Goal: Task Accomplishment & Management: Complete application form

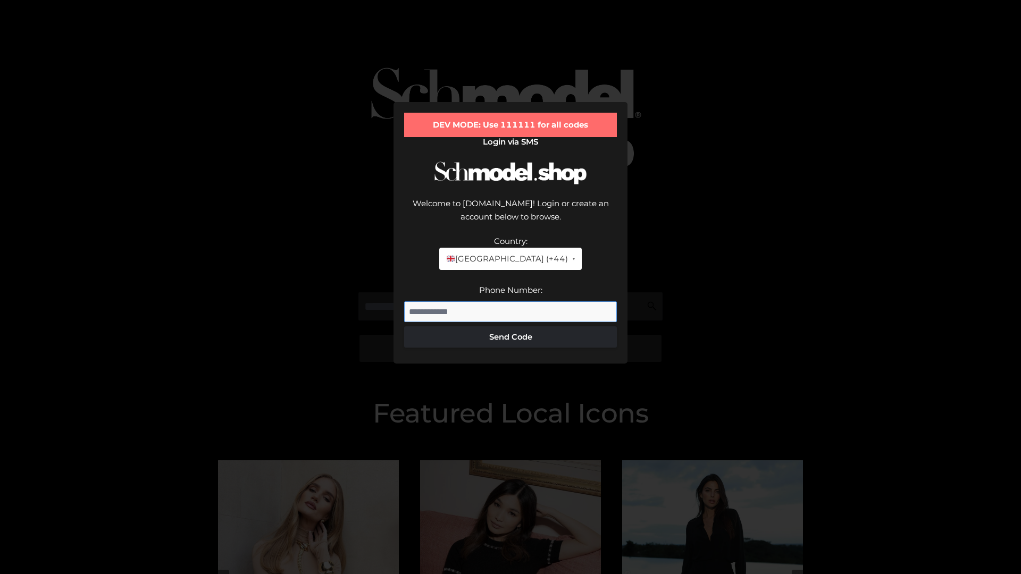
click at [510, 302] on input "Phone Number:" at bounding box center [510, 312] width 213 height 21
type input "**********"
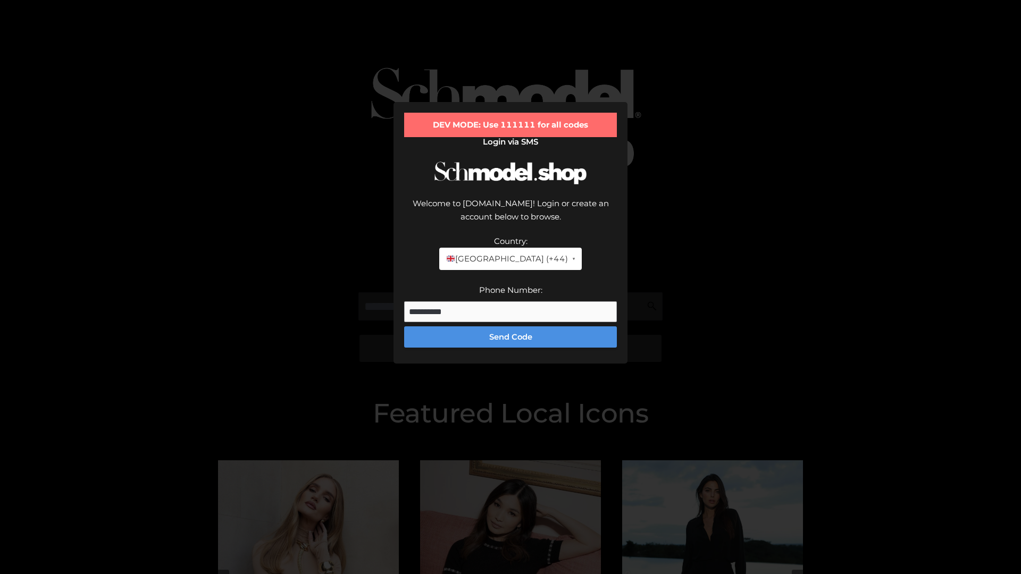
click at [510, 327] on button "Send Code" at bounding box center [510, 337] width 213 height 21
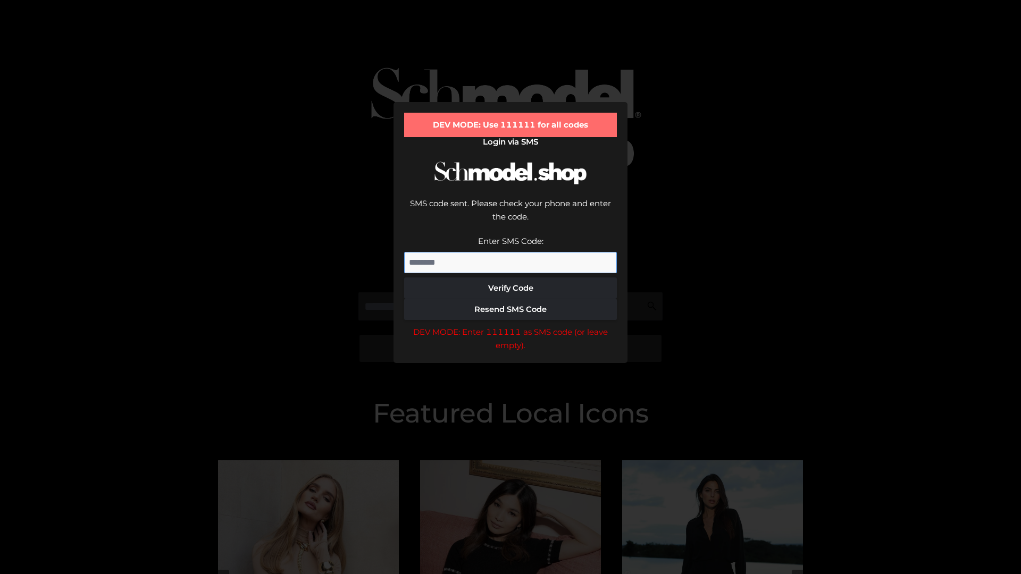
click at [510, 252] on input "Enter SMS Code:" at bounding box center [510, 262] width 213 height 21
type input "******"
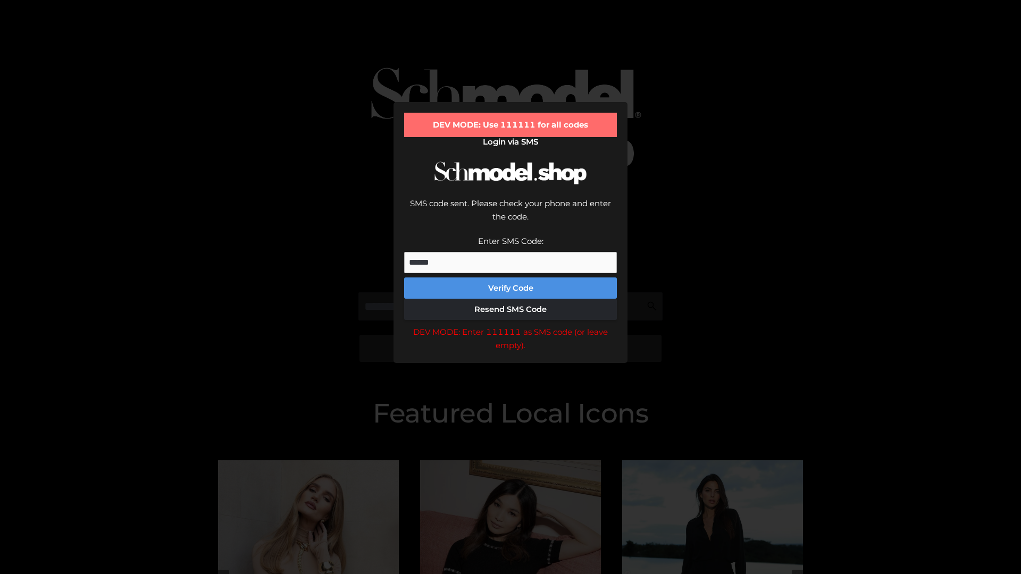
click at [510, 278] on button "Verify Code" at bounding box center [510, 288] width 213 height 21
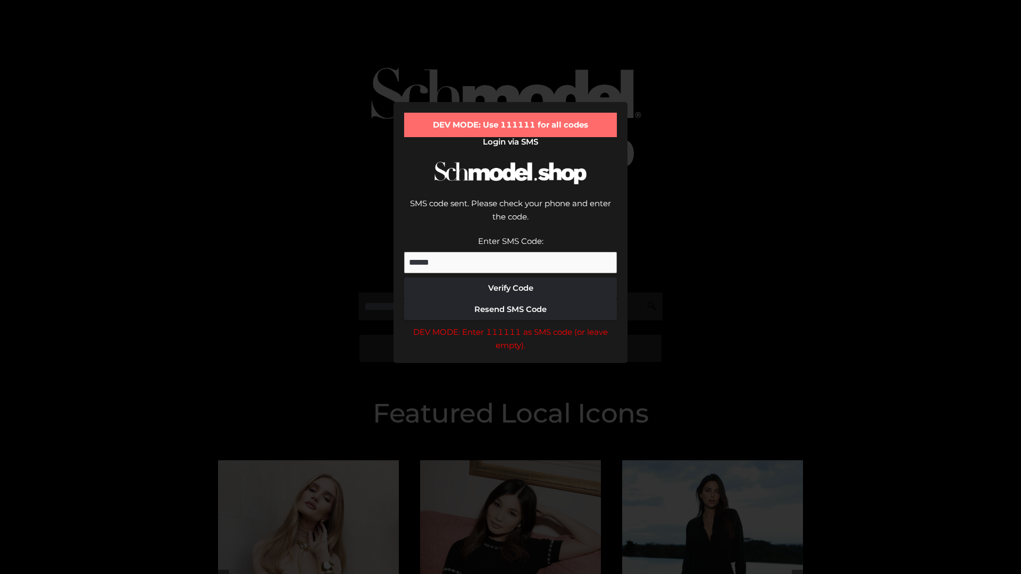
click at [510, 325] on div "DEV MODE: Enter 111111 as SMS code (or leave empty)." at bounding box center [510, 338] width 213 height 27
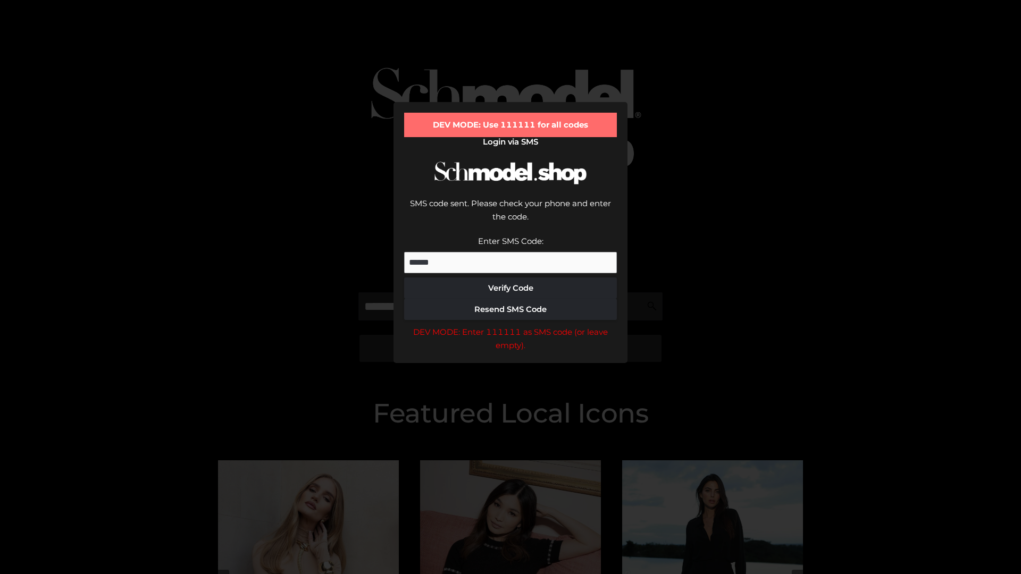
click at [510, 325] on div "DEV MODE: Enter 111111 as SMS code (or leave empty)." at bounding box center [510, 338] width 213 height 27
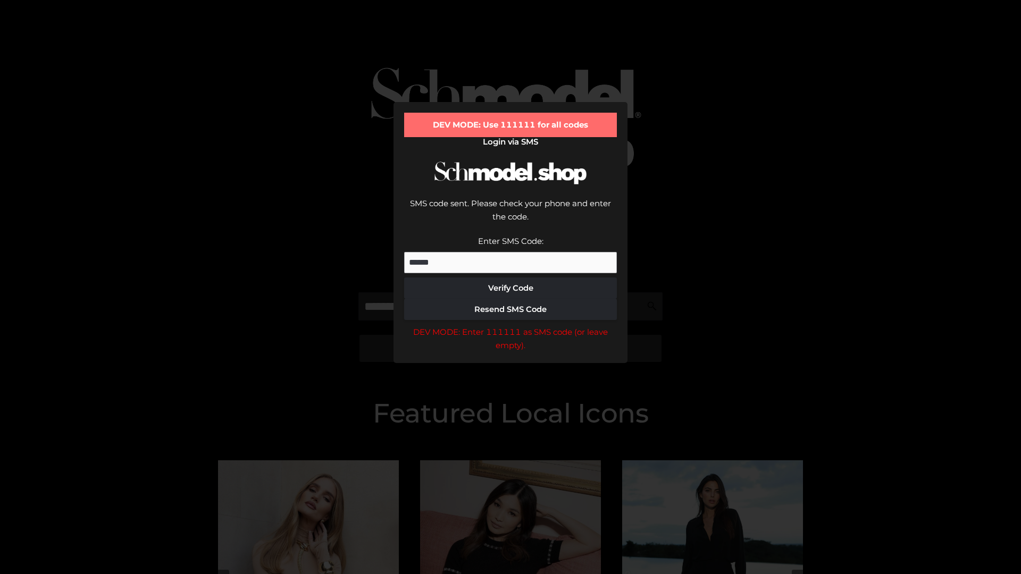
click at [510, 325] on div "DEV MODE: Enter 111111 as SMS code (or leave empty)." at bounding box center [510, 338] width 213 height 27
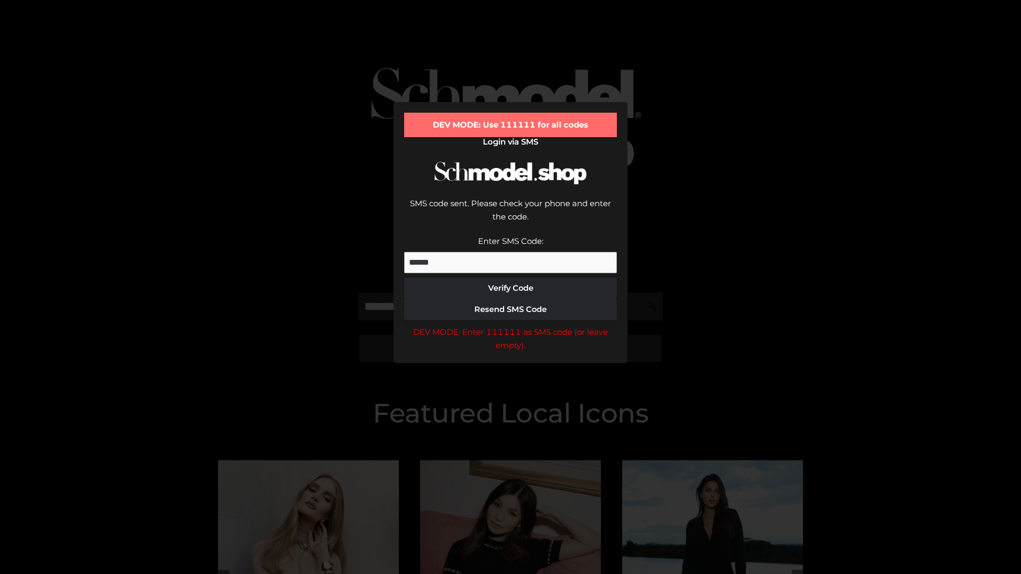
click at [510, 325] on div "DEV MODE: Enter 111111 as SMS code (or leave empty)." at bounding box center [510, 338] width 213 height 27
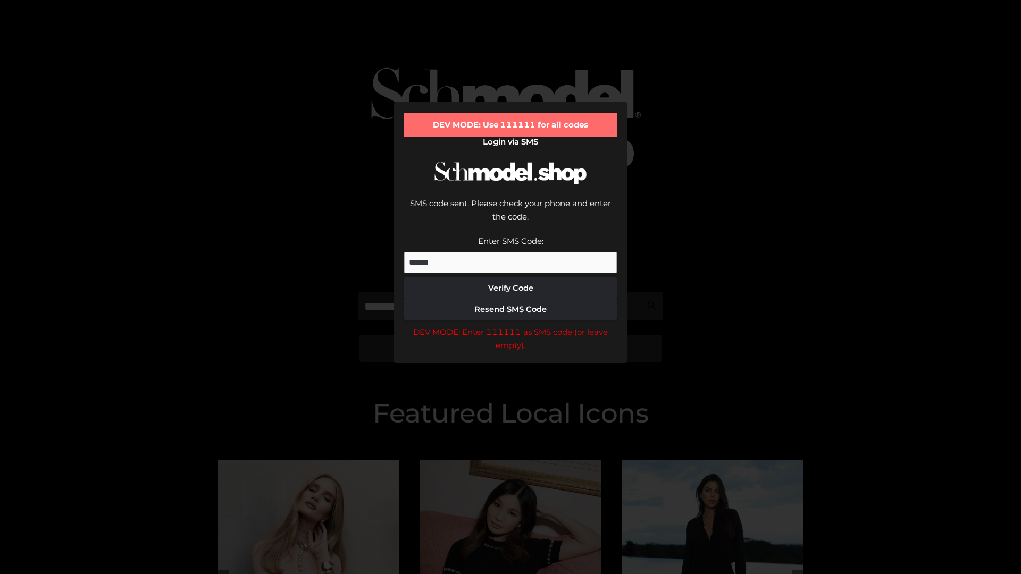
click at [510, 325] on div "DEV MODE: Enter 111111 as SMS code (or leave empty)." at bounding box center [510, 338] width 213 height 27
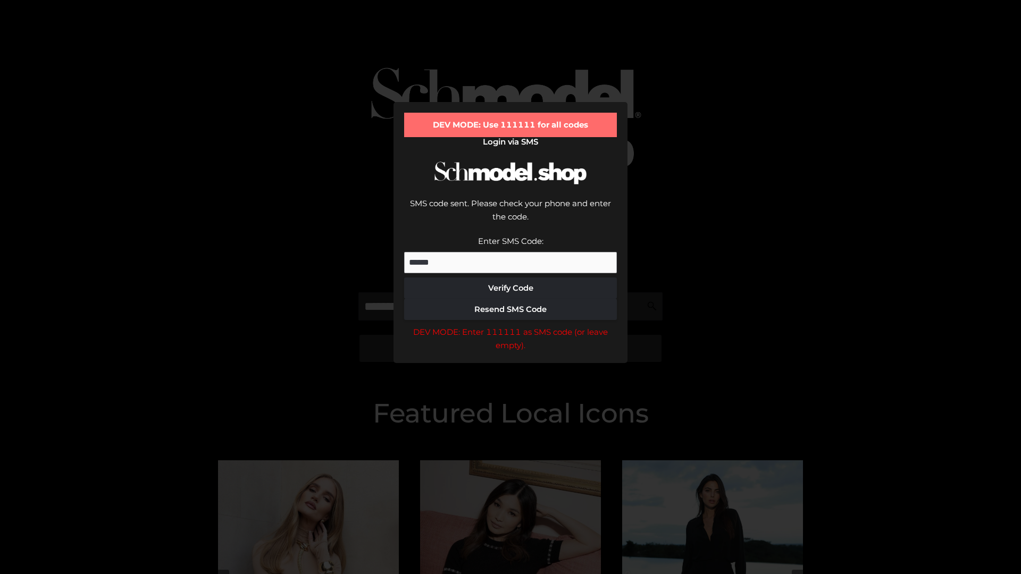
click at [510, 325] on div "DEV MODE: Enter 111111 as SMS code (or leave empty)." at bounding box center [510, 338] width 213 height 27
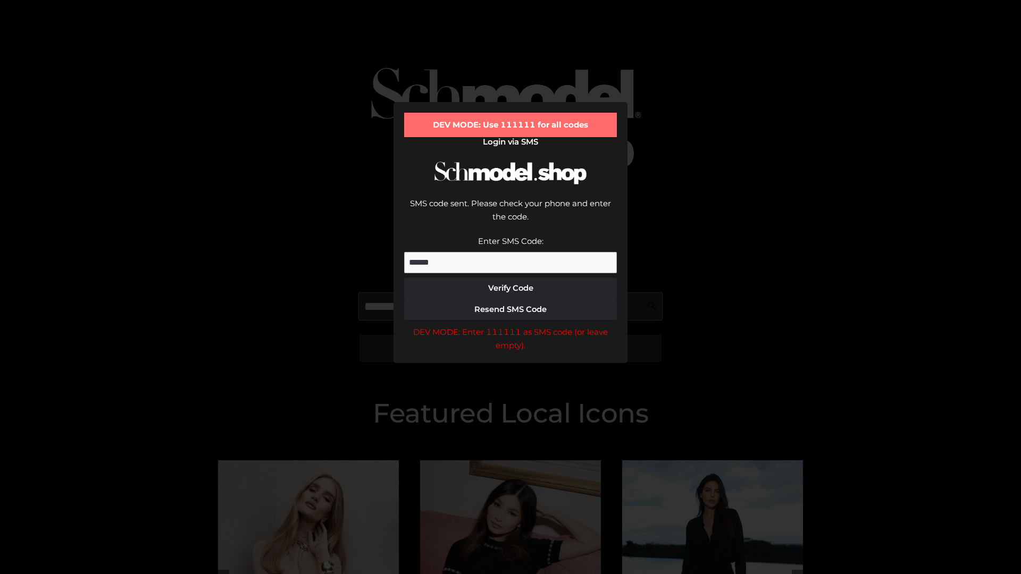
scroll to position [0, 55]
click at [510, 325] on div "DEV MODE: Enter 111111 as SMS code (or leave empty)." at bounding box center [510, 338] width 213 height 27
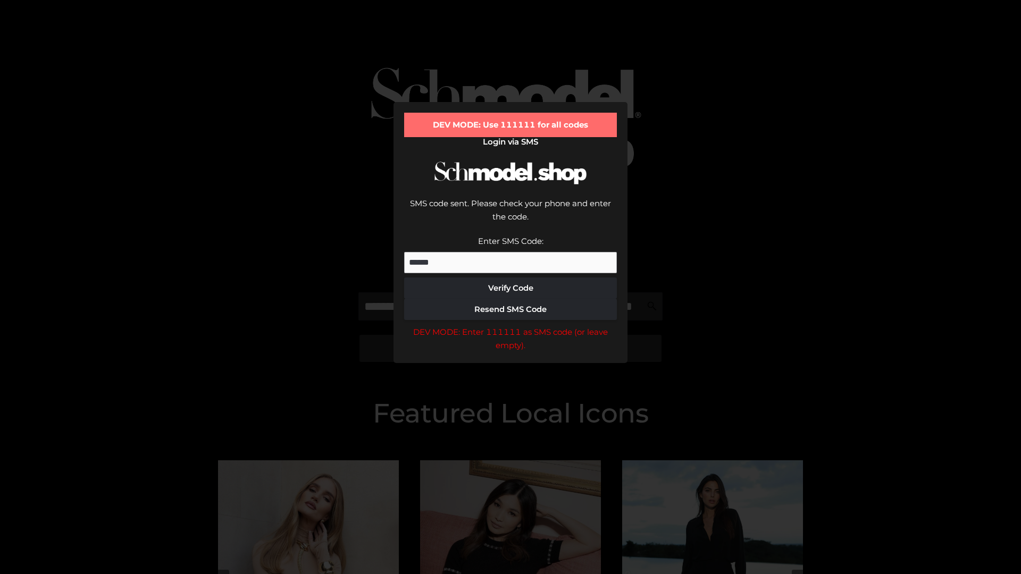
click at [510, 325] on div "DEV MODE: Enter 111111 as SMS code (or leave empty)." at bounding box center [510, 338] width 213 height 27
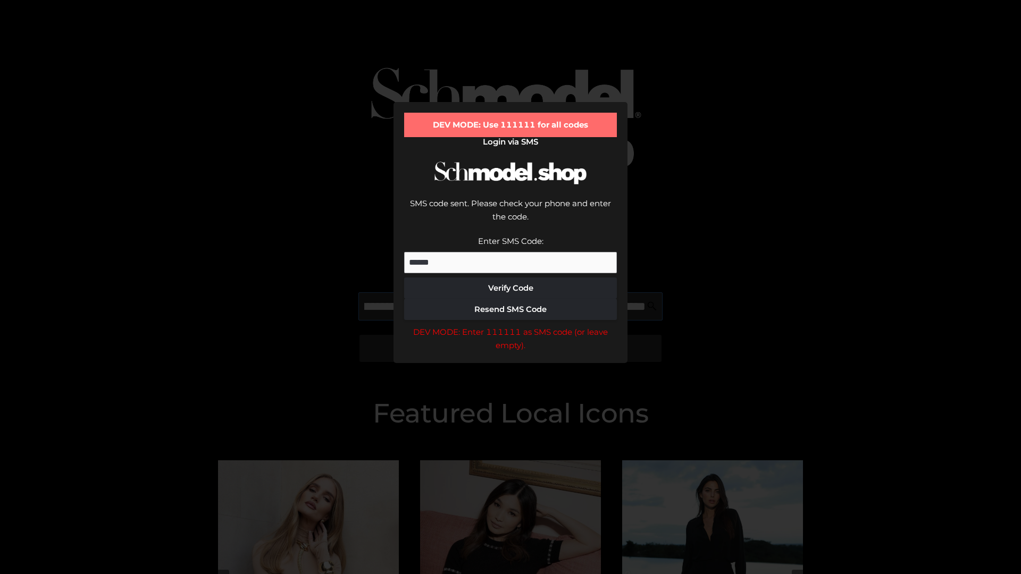
scroll to position [0, 116]
click at [510, 325] on div "DEV MODE: Enter 111111 as SMS code (or leave empty)." at bounding box center [510, 338] width 213 height 27
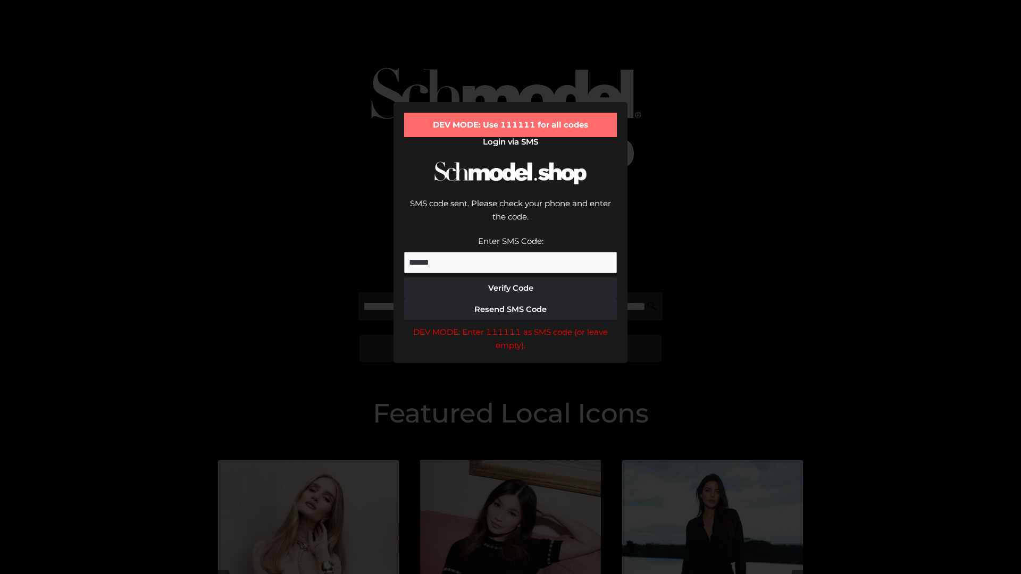
click at [510, 325] on div "DEV MODE: Enter 111111 as SMS code (or leave empty)." at bounding box center [510, 338] width 213 height 27
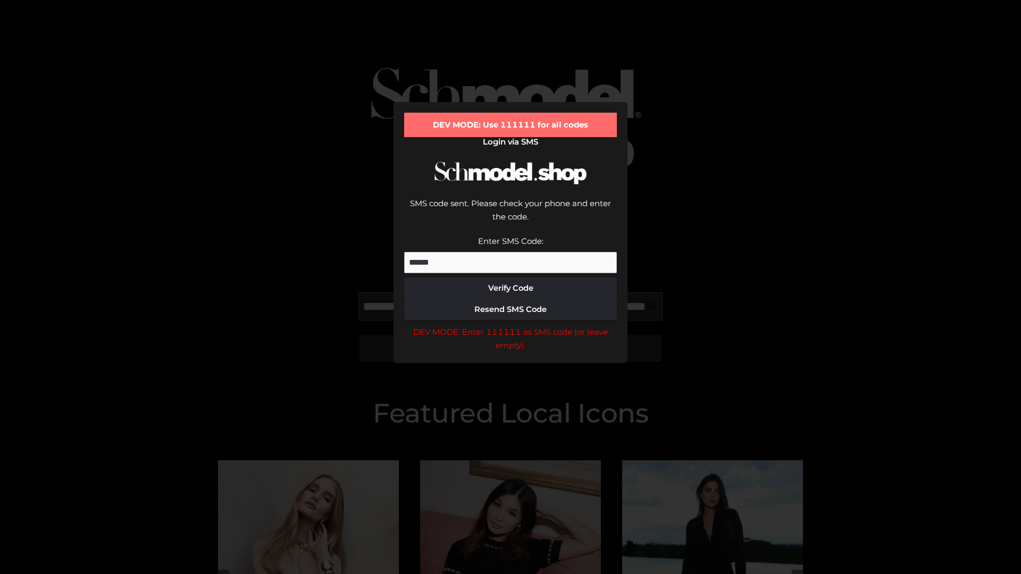
scroll to position [0, 180]
click at [510, 325] on div "DEV MODE: Enter 111111 as SMS code (or leave empty)." at bounding box center [510, 338] width 213 height 27
type input "**********"
